Goal: Task Accomplishment & Management: Manage account settings

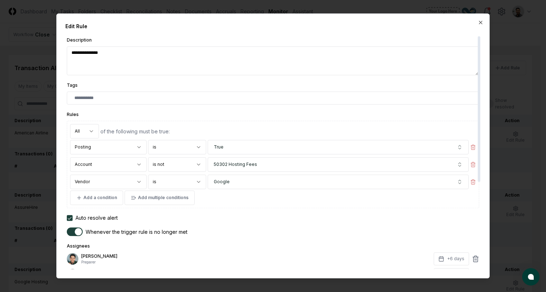
click at [481, 25] on div "**********" at bounding box center [272, 145] width 433 height 265
click at [481, 21] on icon "button" at bounding box center [481, 22] width 6 height 6
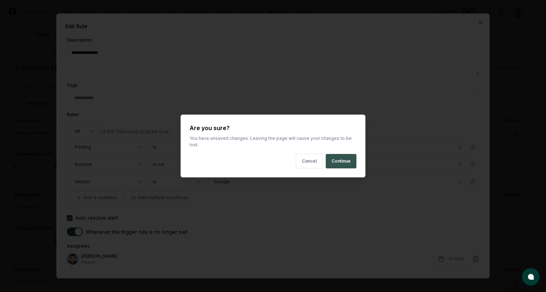
click at [335, 155] on button "Continue" at bounding box center [341, 161] width 31 height 14
type textarea "*"
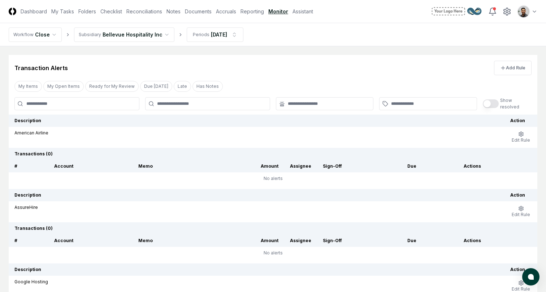
click at [530, 14] on html "CloseCore Dashboard My Tasks Folders Checklist Reconciliations Notes Documents …" at bounding box center [273, 192] width 546 height 385
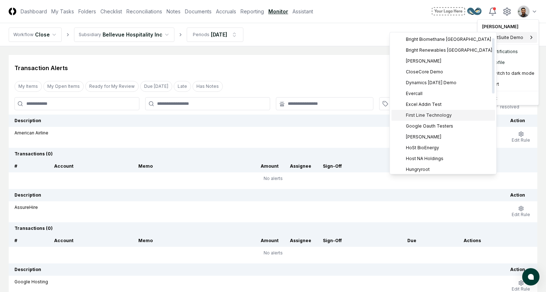
scroll to position [20, 0]
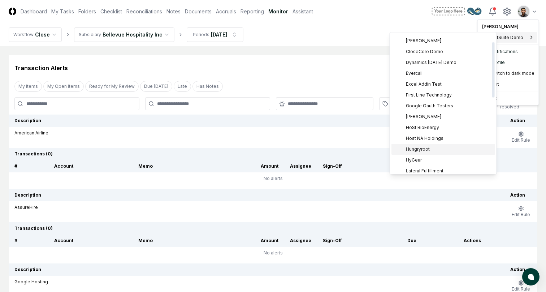
click at [413, 144] on div "Hungryroot" at bounding box center [443, 149] width 104 height 11
